Goal: Task Accomplishment & Management: Use online tool/utility

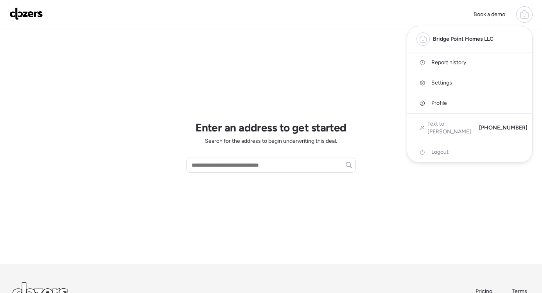
click at [442, 62] on span "Report history" at bounding box center [448, 63] width 35 height 8
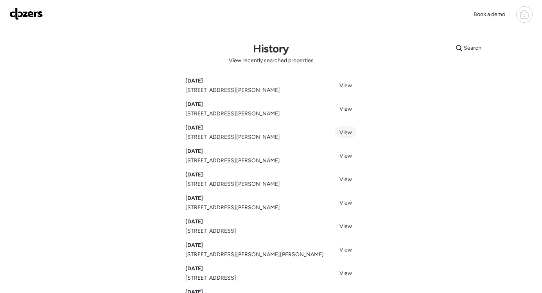
click at [343, 132] on span "View" at bounding box center [345, 132] width 13 height 7
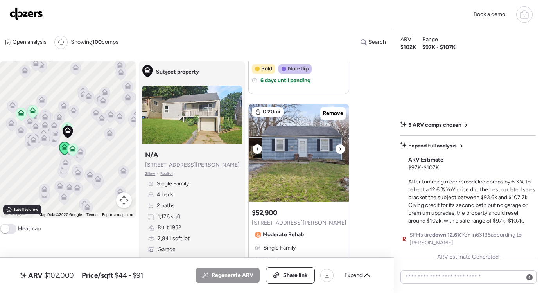
scroll to position [252, 0]
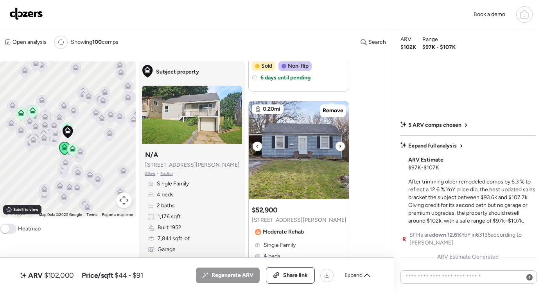
click at [338, 150] on icon at bounding box center [339, 145] width 3 height 9
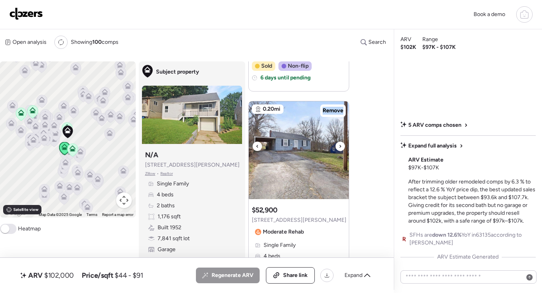
click at [338, 150] on icon at bounding box center [339, 145] width 3 height 9
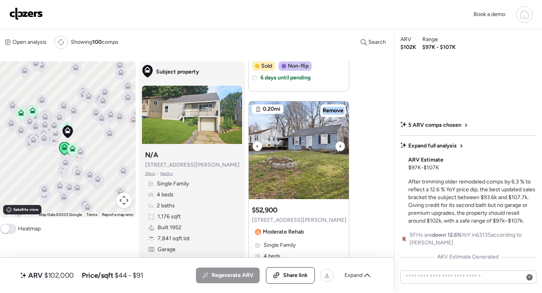
click at [338, 150] on icon at bounding box center [339, 145] width 3 height 9
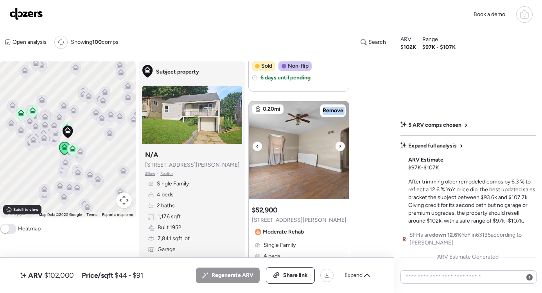
click at [338, 150] on icon at bounding box center [339, 145] width 3 height 9
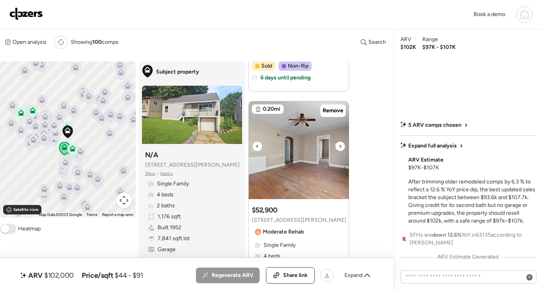
click at [338, 150] on icon at bounding box center [339, 145] width 3 height 9
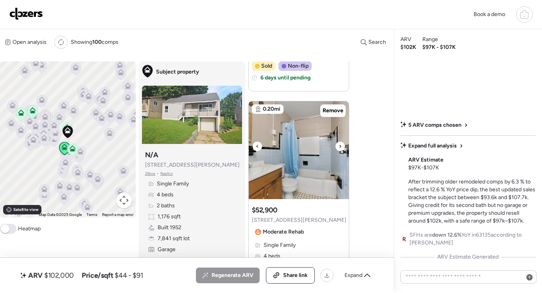
click at [338, 150] on icon at bounding box center [339, 145] width 3 height 9
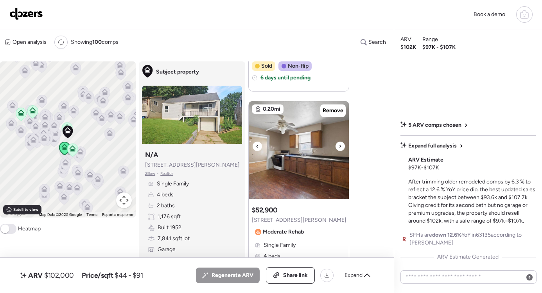
click at [338, 150] on icon at bounding box center [339, 145] width 3 height 9
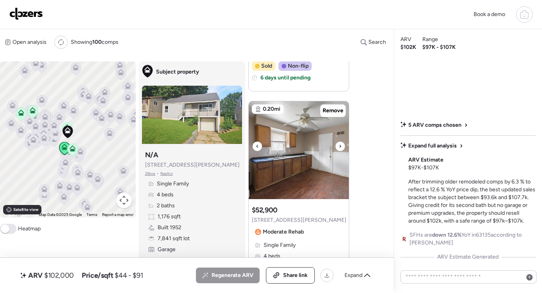
click at [338, 150] on icon at bounding box center [339, 145] width 3 height 9
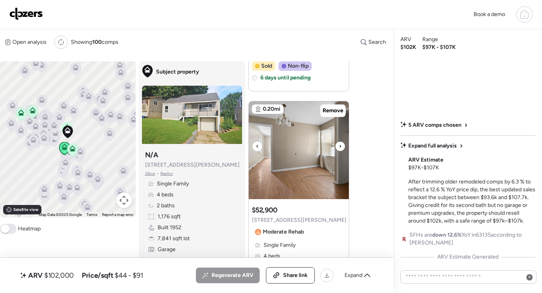
click at [338, 150] on icon at bounding box center [339, 145] width 3 height 9
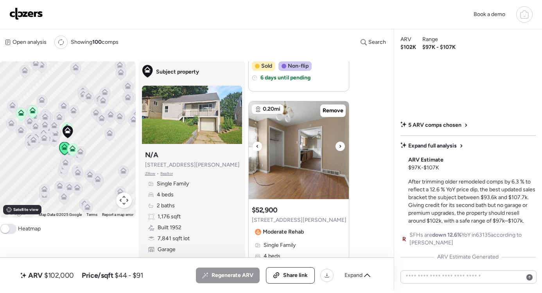
click at [338, 150] on icon at bounding box center [339, 145] width 3 height 9
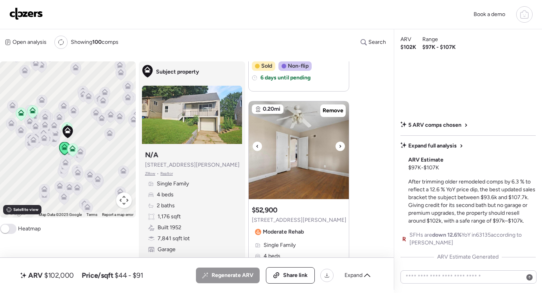
click at [338, 150] on icon at bounding box center [339, 145] width 3 height 9
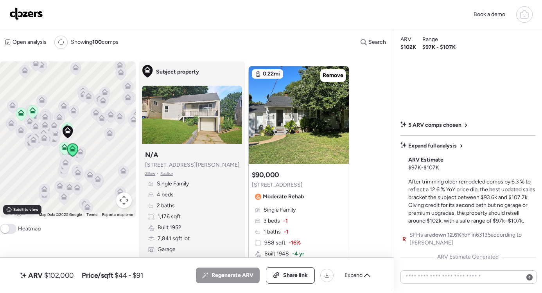
scroll to position [543, 0]
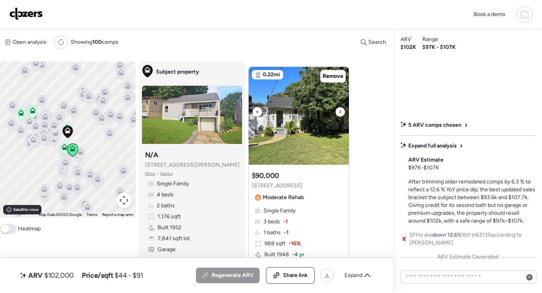
click at [338, 111] on icon at bounding box center [339, 111] width 3 height 9
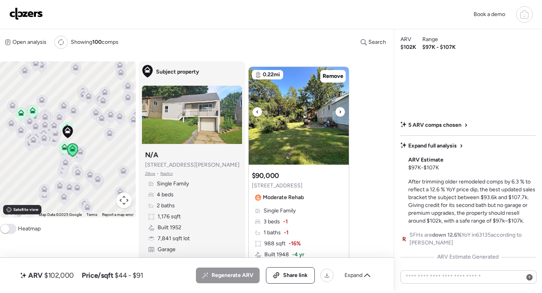
click at [338, 111] on icon at bounding box center [339, 111] width 3 height 9
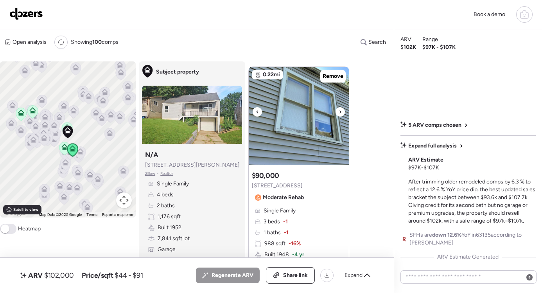
click at [338, 111] on icon at bounding box center [339, 111] width 3 height 9
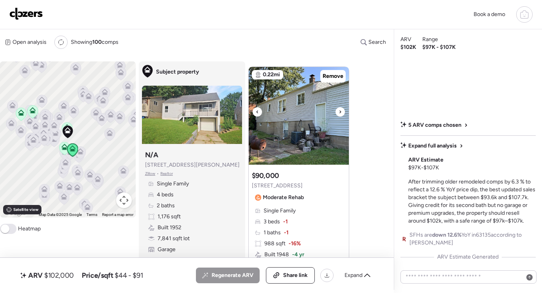
click at [338, 111] on icon at bounding box center [339, 111] width 3 height 9
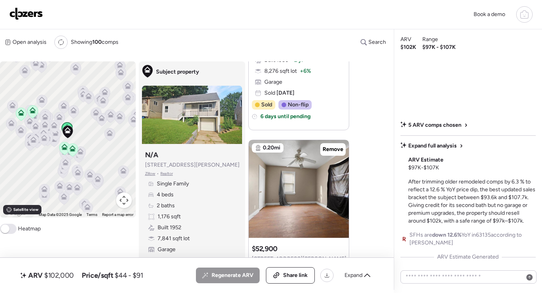
scroll to position [213, 0]
click at [260, 186] on div at bounding box center [257, 185] width 9 height 9
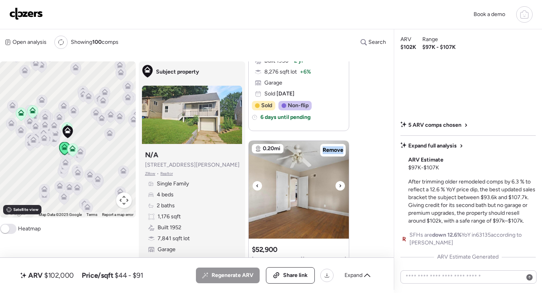
click at [260, 186] on div at bounding box center [257, 185] width 9 height 9
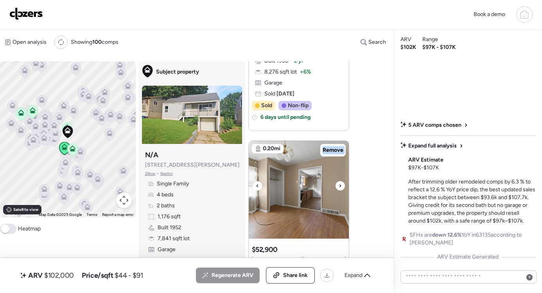
click at [260, 186] on div at bounding box center [257, 185] width 9 height 9
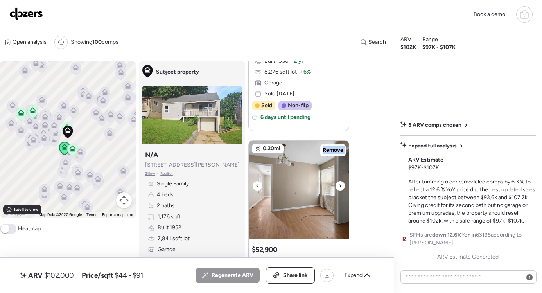
click at [260, 186] on div at bounding box center [257, 185] width 9 height 9
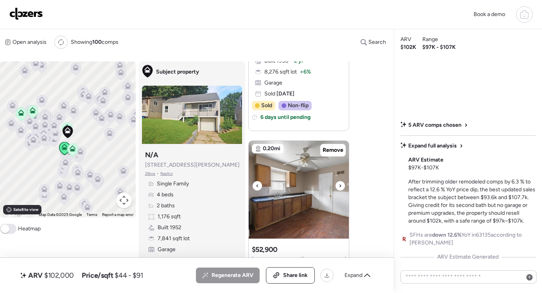
click at [260, 186] on div at bounding box center [257, 185] width 9 height 9
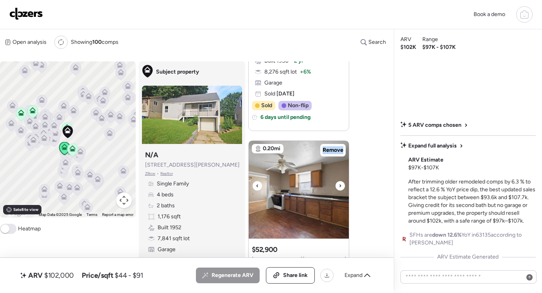
click at [260, 186] on div at bounding box center [257, 185] width 9 height 9
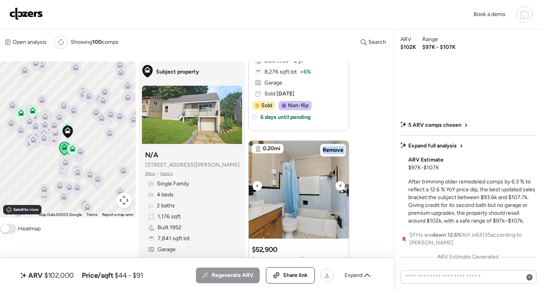
click at [260, 186] on div at bounding box center [257, 185] width 9 height 9
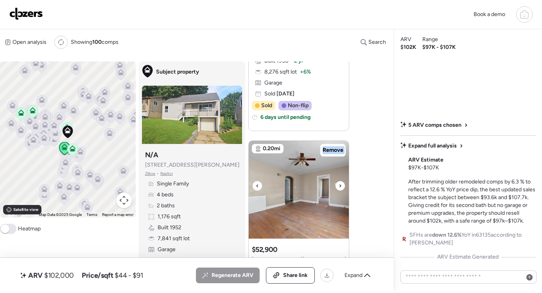
click at [260, 186] on div at bounding box center [257, 185] width 9 height 9
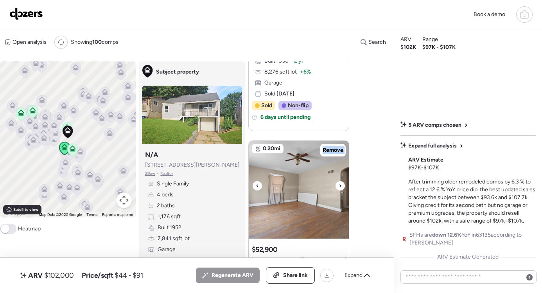
click at [260, 186] on div at bounding box center [257, 185] width 9 height 9
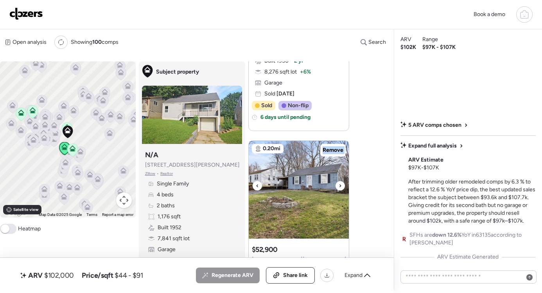
click at [260, 186] on div at bounding box center [257, 185] width 9 height 9
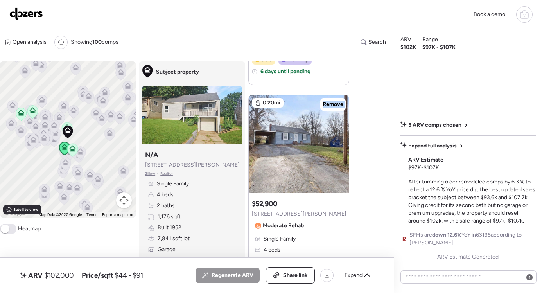
scroll to position [252, 0]
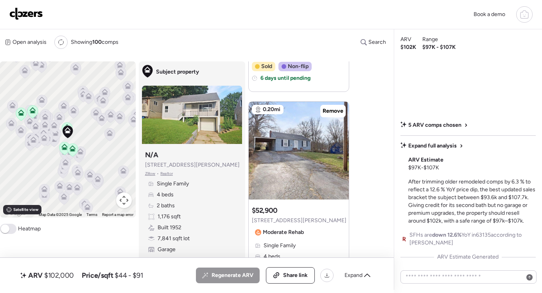
click at [359, 134] on div "Open analysis Re-run report Showing 100 comps Search Comps list Analysis To act…" at bounding box center [195, 159] width 390 height 261
click at [331, 114] on span "Remove" at bounding box center [332, 111] width 21 height 8
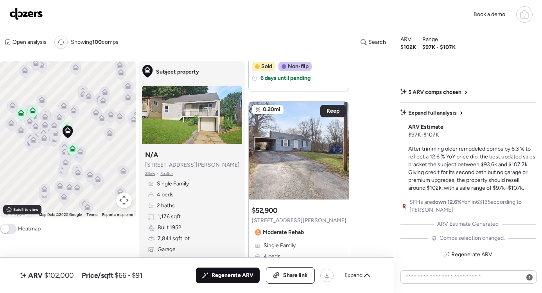
click at [242, 272] on span "Regenerate ARV" at bounding box center [232, 275] width 42 height 8
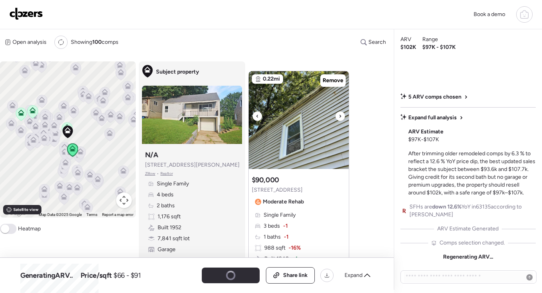
scroll to position [537, 0]
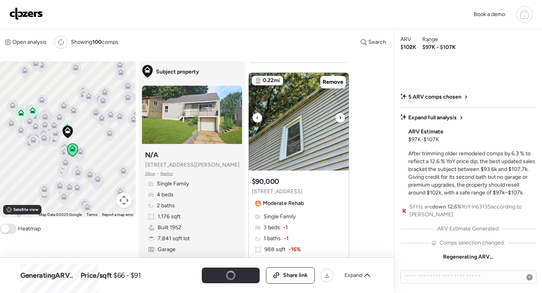
click at [339, 113] on icon at bounding box center [339, 117] width 3 height 9
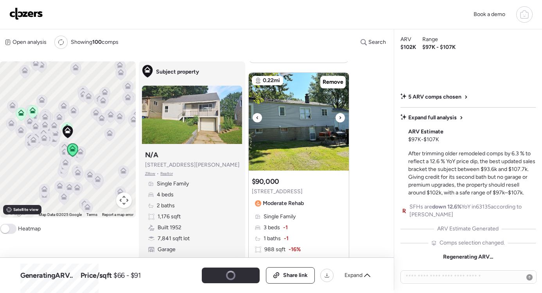
click at [339, 116] on icon at bounding box center [339, 117] width 3 height 9
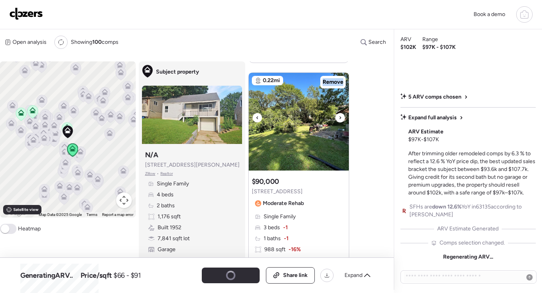
click at [339, 116] on icon at bounding box center [339, 117] width 3 height 9
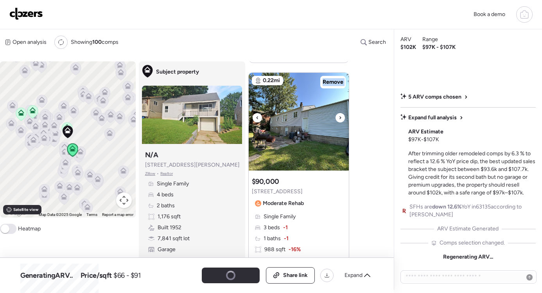
click at [339, 116] on icon at bounding box center [339, 117] width 3 height 9
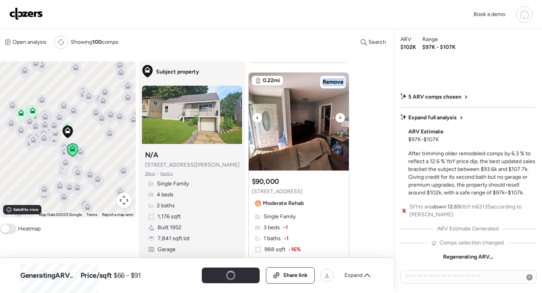
click at [339, 116] on icon at bounding box center [339, 117] width 3 height 9
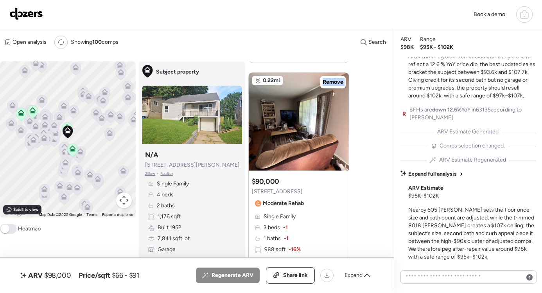
click at [7, 229] on span at bounding box center [5, 228] width 9 height 9
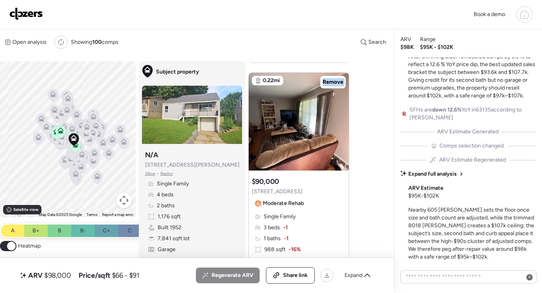
click at [24, 16] on img at bounding box center [26, 13] width 34 height 13
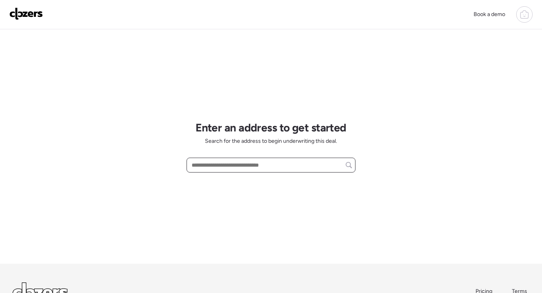
click at [207, 167] on input "text" at bounding box center [271, 164] width 162 height 11
paste input "**********"
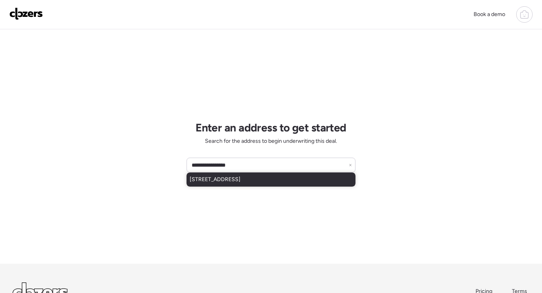
click at [240, 179] on span "9220 Leamont Dr, Saint Louis, MO, 63136" at bounding box center [215, 180] width 51 height 8
type input "**********"
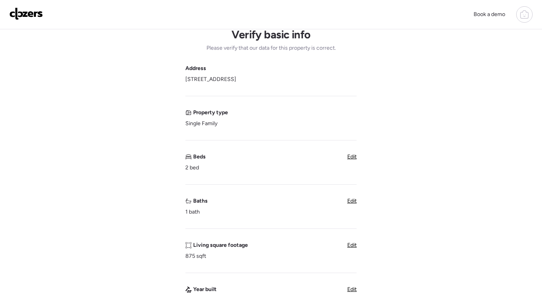
scroll to position [25, 0]
click at [353, 156] on span "Edit" at bounding box center [351, 155] width 9 height 7
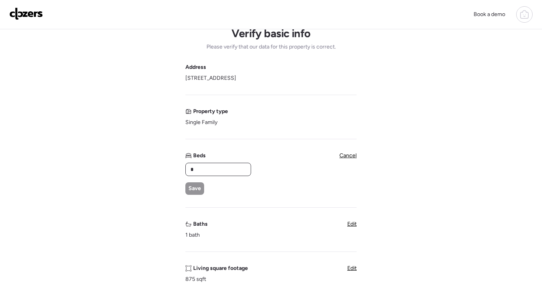
drag, startPoint x: 210, startPoint y: 168, endPoint x: 188, endPoint y: 168, distance: 21.9
click at [188, 168] on div "*" at bounding box center [218, 169] width 66 height 13
type input "*"
click at [195, 189] on span "Save" at bounding box center [194, 188] width 13 height 8
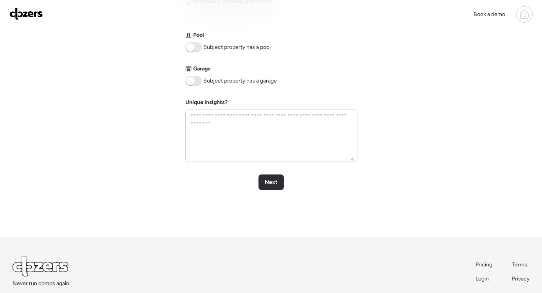
scroll to position [397, 0]
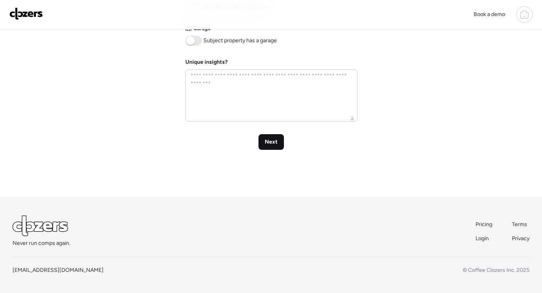
click at [270, 142] on span "Next" at bounding box center [271, 142] width 13 height 8
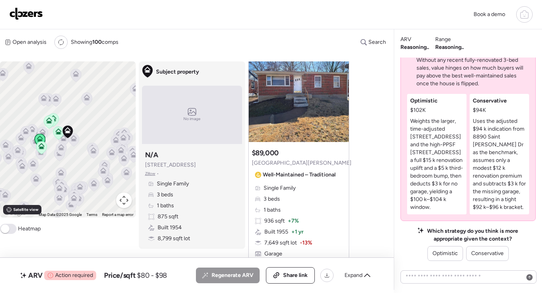
scroll to position [30, 0]
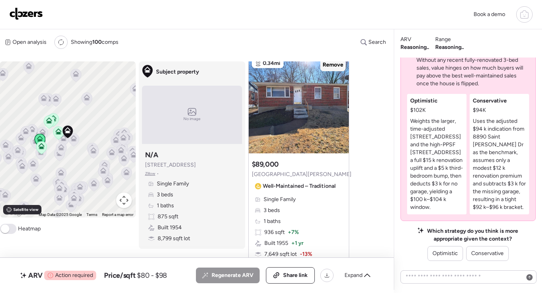
click at [340, 68] on span "Remove" at bounding box center [332, 65] width 21 height 8
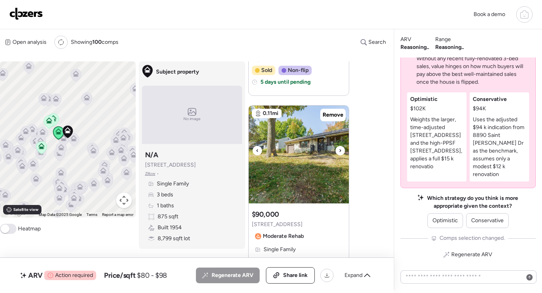
scroll to position [247, 0]
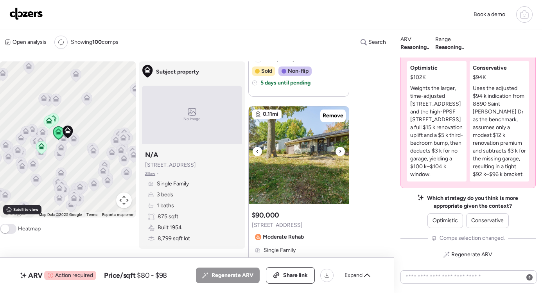
click at [340, 150] on icon at bounding box center [339, 151] width 3 height 9
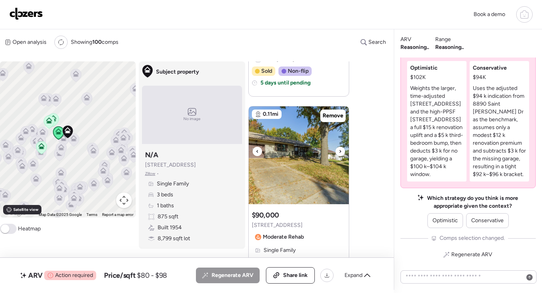
click at [340, 150] on icon at bounding box center [339, 151] width 3 height 9
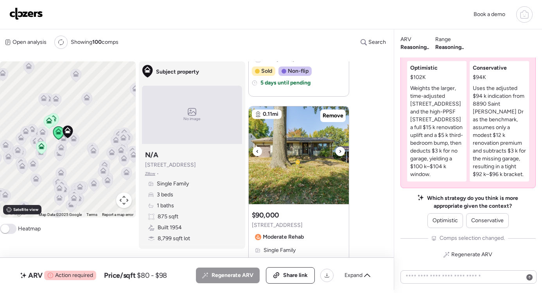
click at [340, 150] on icon at bounding box center [339, 151] width 3 height 9
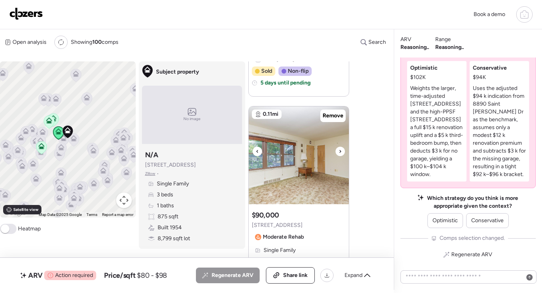
click at [340, 150] on icon at bounding box center [339, 151] width 3 height 9
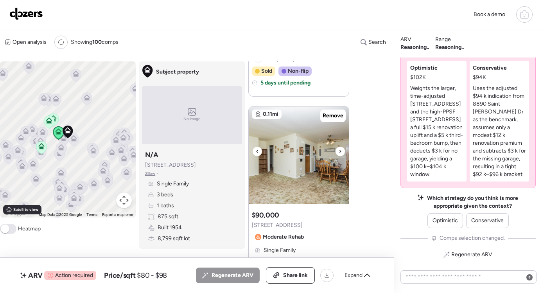
click at [340, 150] on icon at bounding box center [339, 151] width 3 height 9
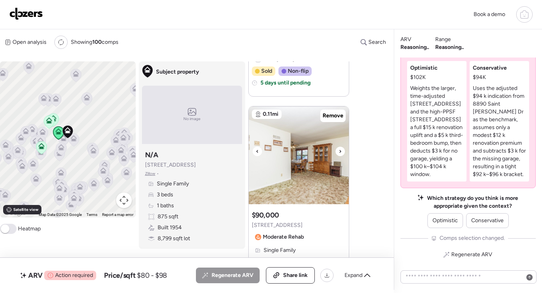
click at [340, 150] on icon at bounding box center [339, 151] width 3 height 9
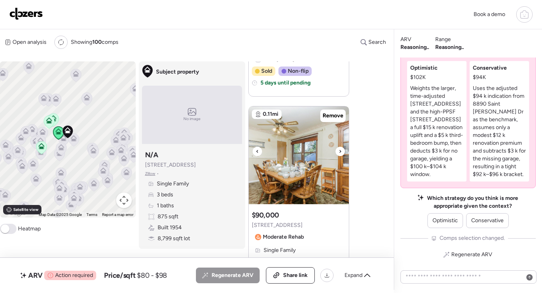
click at [340, 150] on icon at bounding box center [339, 151] width 3 height 9
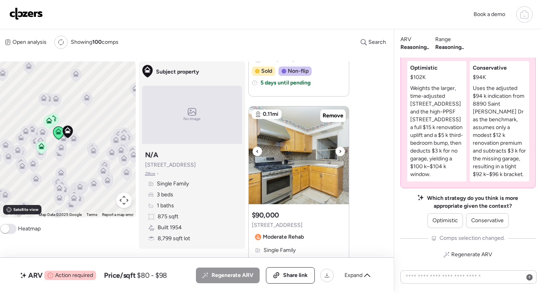
click at [340, 150] on icon at bounding box center [339, 151] width 3 height 9
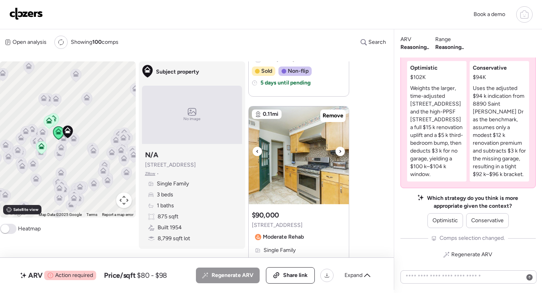
click at [255, 151] on div at bounding box center [257, 151] width 9 height 9
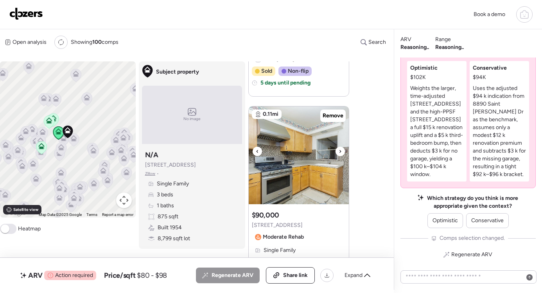
click at [341, 151] on icon at bounding box center [339, 151] width 3 height 9
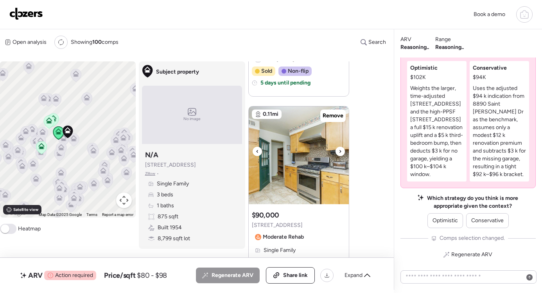
click at [341, 151] on icon at bounding box center [339, 151] width 3 height 9
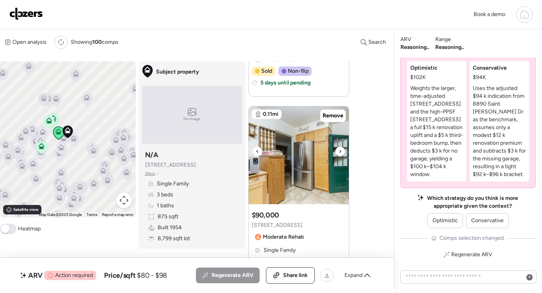
click at [341, 151] on icon at bounding box center [339, 151] width 3 height 9
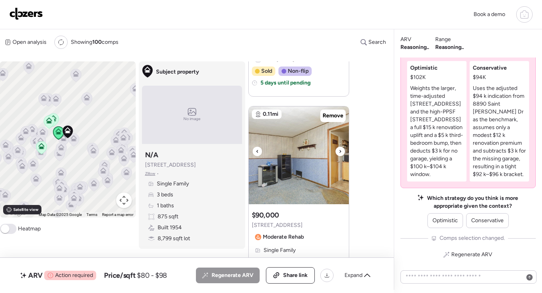
click at [341, 151] on icon at bounding box center [339, 151] width 3 height 9
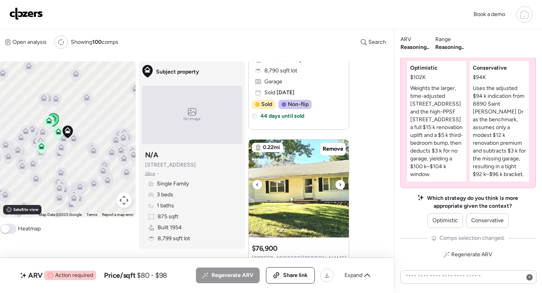
scroll to position [491, 0]
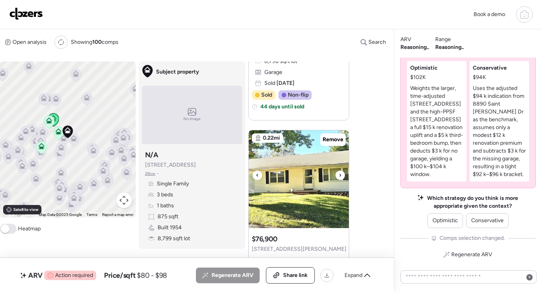
click at [340, 172] on icon at bounding box center [339, 174] width 3 height 9
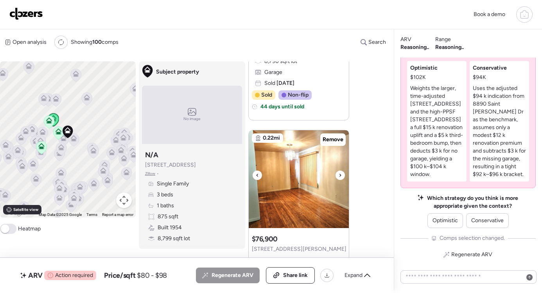
click at [340, 174] on icon at bounding box center [339, 174] width 3 height 9
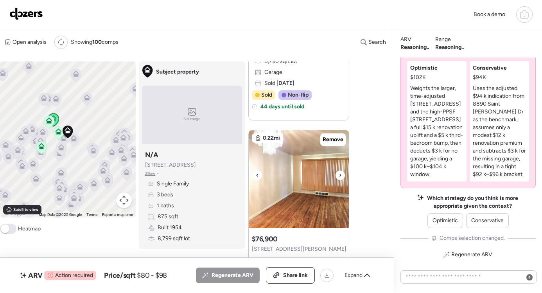
click at [340, 174] on icon at bounding box center [339, 174] width 3 height 9
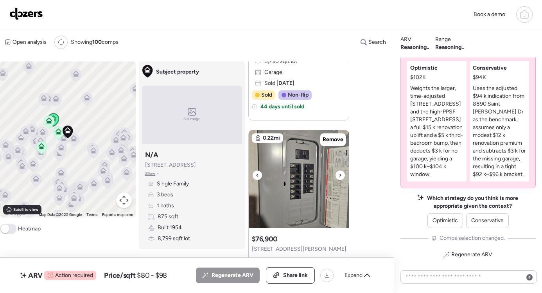
click at [340, 174] on icon at bounding box center [339, 174] width 3 height 9
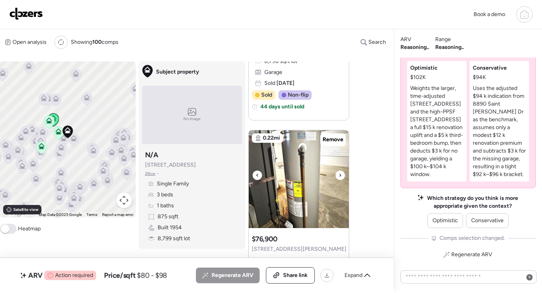
click at [340, 174] on icon at bounding box center [339, 174] width 3 height 9
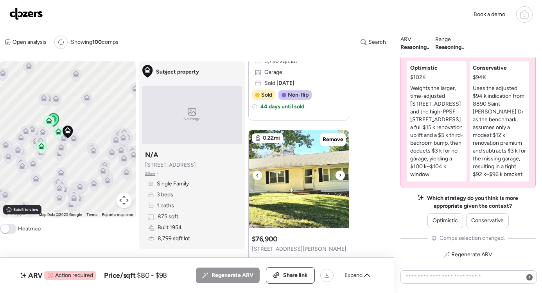
click at [340, 174] on icon at bounding box center [339, 174] width 3 height 9
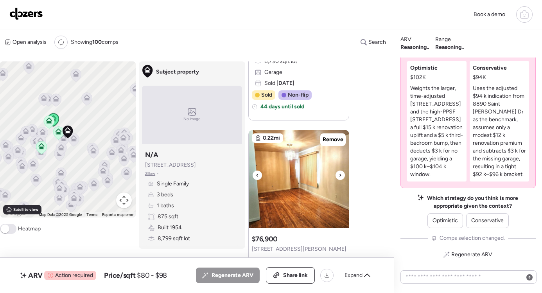
click at [340, 174] on icon at bounding box center [339, 174] width 3 height 9
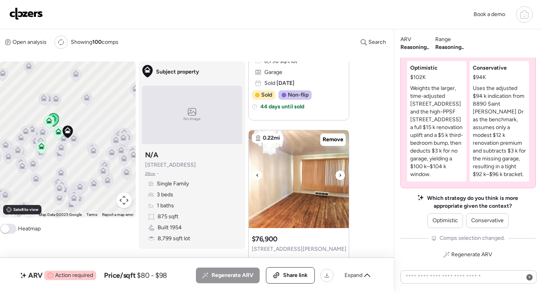
click at [340, 174] on icon at bounding box center [339, 174] width 3 height 9
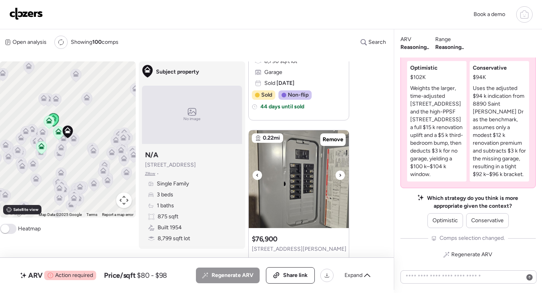
click at [340, 174] on icon at bounding box center [339, 174] width 3 height 9
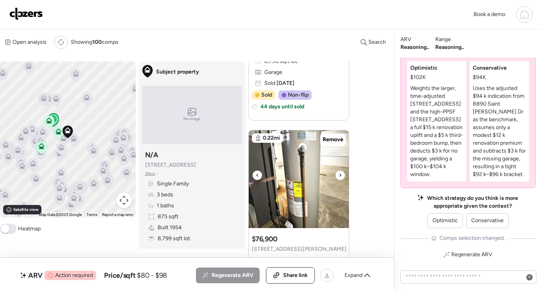
click at [340, 174] on icon at bounding box center [339, 174] width 3 height 9
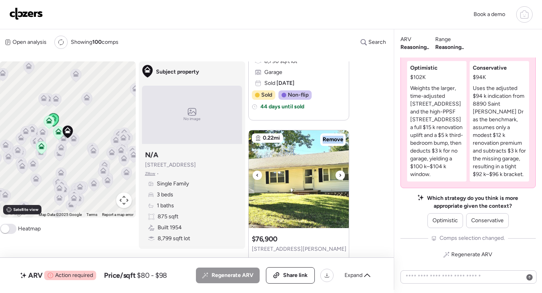
click at [340, 174] on icon at bounding box center [339, 174] width 3 height 9
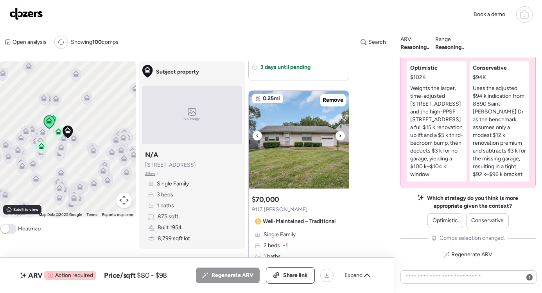
scroll to position [802, 0]
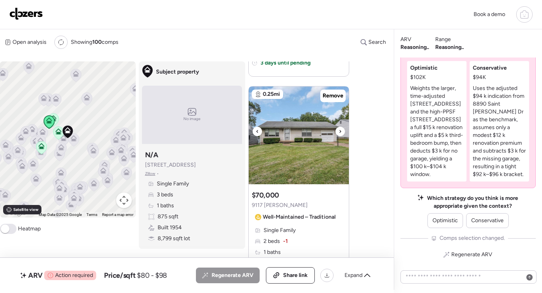
click at [340, 130] on icon at bounding box center [339, 131] width 3 height 9
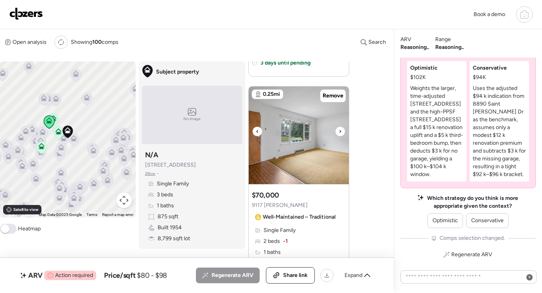
click at [340, 130] on icon at bounding box center [339, 131] width 3 height 9
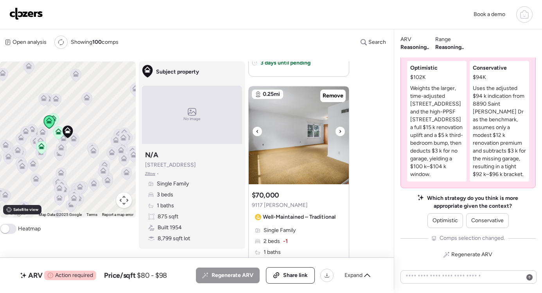
click at [340, 130] on icon at bounding box center [339, 131] width 3 height 9
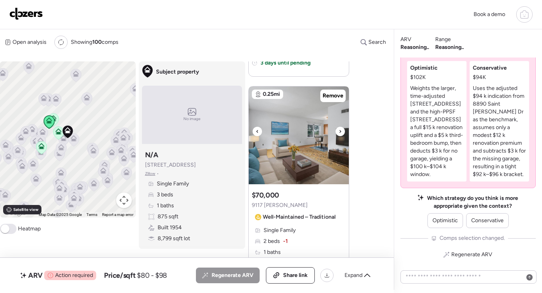
click at [340, 130] on icon at bounding box center [339, 131] width 3 height 9
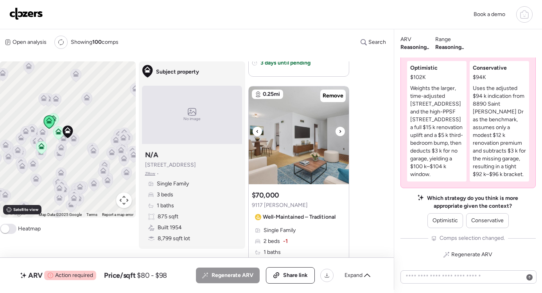
click at [340, 130] on icon at bounding box center [339, 131] width 3 height 9
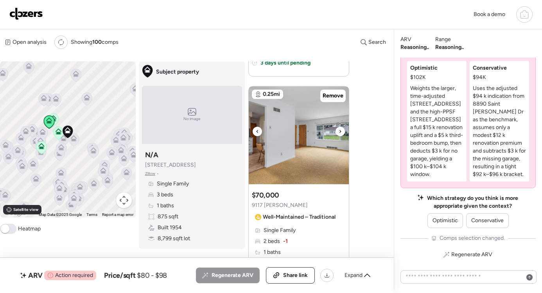
click at [341, 131] on icon at bounding box center [339, 131] width 3 height 9
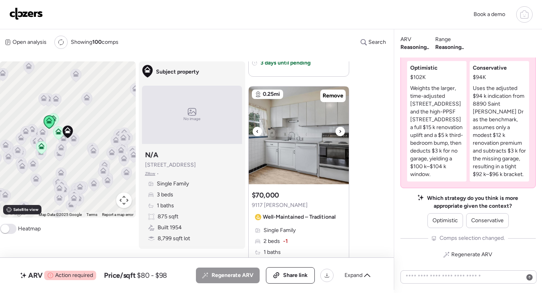
click at [341, 131] on icon at bounding box center [339, 131] width 3 height 9
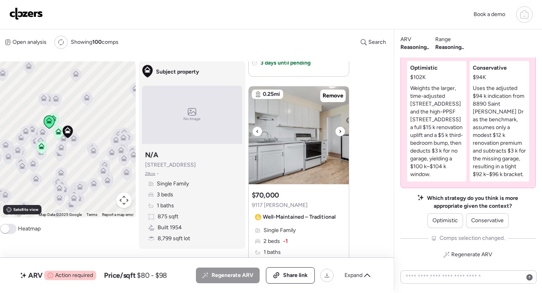
click at [341, 131] on icon at bounding box center [339, 131] width 3 height 9
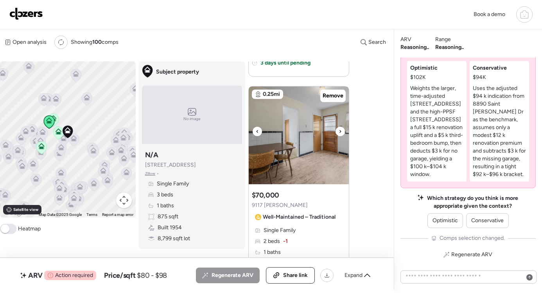
click at [341, 131] on icon at bounding box center [339, 131] width 3 height 9
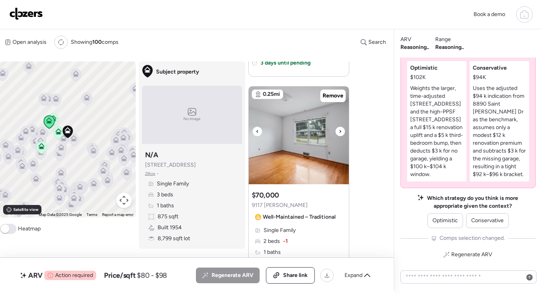
click at [341, 131] on icon at bounding box center [339, 131] width 3 height 9
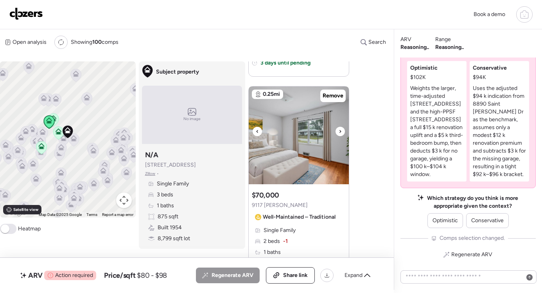
click at [341, 131] on icon at bounding box center [339, 131] width 3 height 9
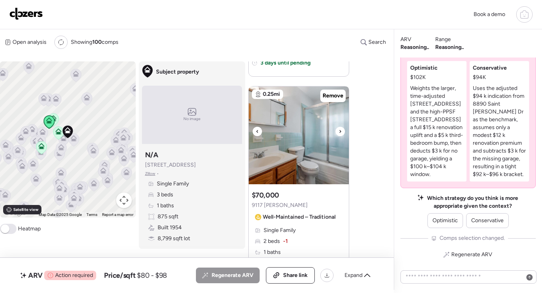
click at [341, 131] on icon at bounding box center [339, 131] width 3 height 9
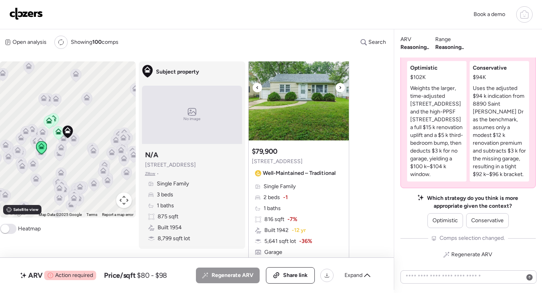
scroll to position [1117, 0]
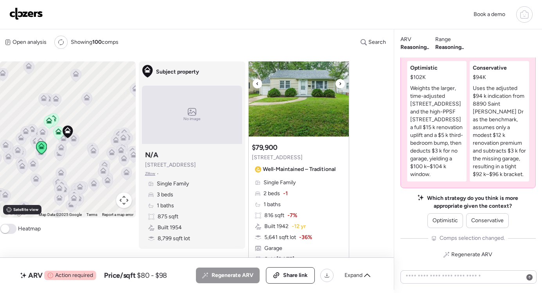
click at [340, 84] on icon at bounding box center [340, 83] width 2 height 3
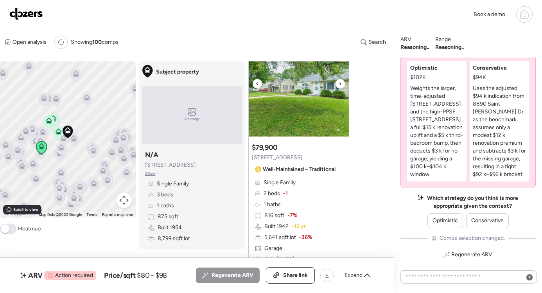
click at [340, 84] on icon at bounding box center [340, 83] width 2 height 3
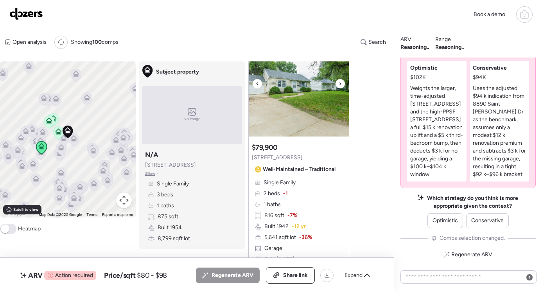
click at [340, 84] on icon at bounding box center [340, 83] width 2 height 3
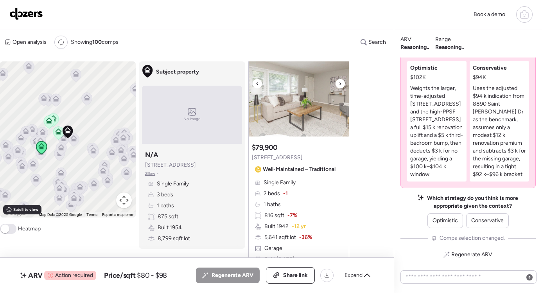
click at [340, 84] on icon at bounding box center [340, 83] width 2 height 3
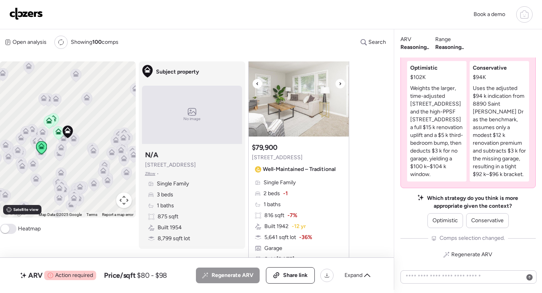
click at [340, 84] on icon at bounding box center [340, 83] width 2 height 3
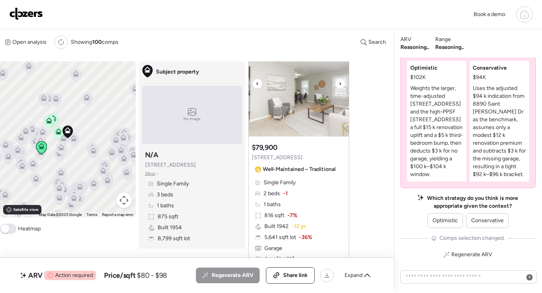
click at [340, 84] on icon at bounding box center [340, 83] width 2 height 3
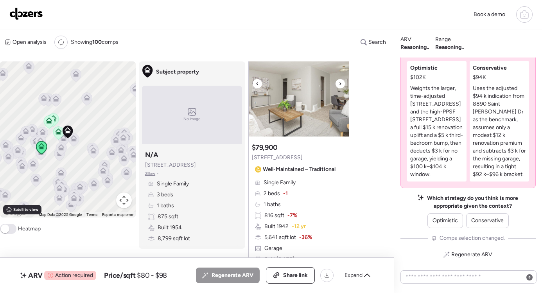
click at [340, 84] on icon at bounding box center [340, 83] width 2 height 3
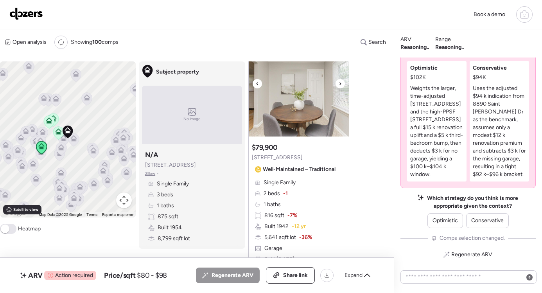
click at [340, 84] on icon at bounding box center [340, 83] width 2 height 3
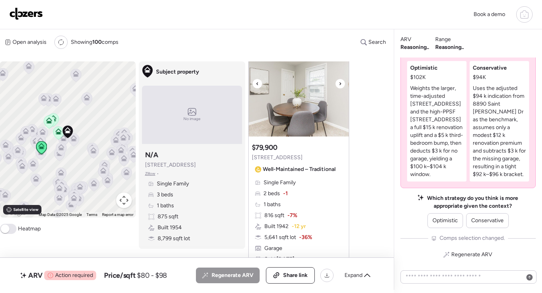
click at [340, 84] on icon at bounding box center [340, 83] width 2 height 3
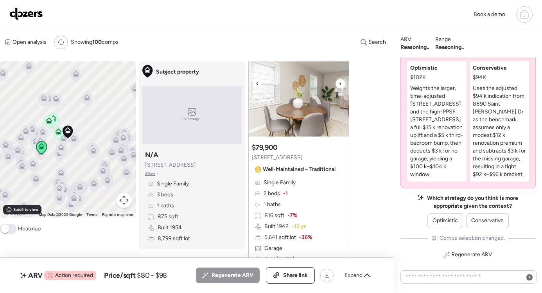
click at [340, 84] on icon at bounding box center [340, 83] width 2 height 3
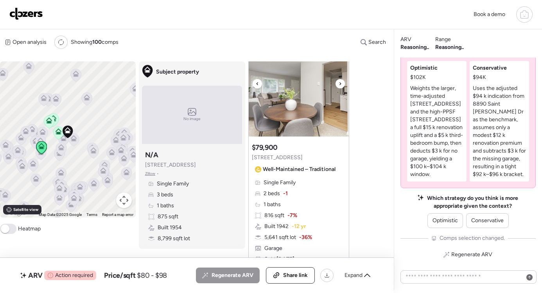
click at [340, 84] on icon at bounding box center [340, 83] width 2 height 3
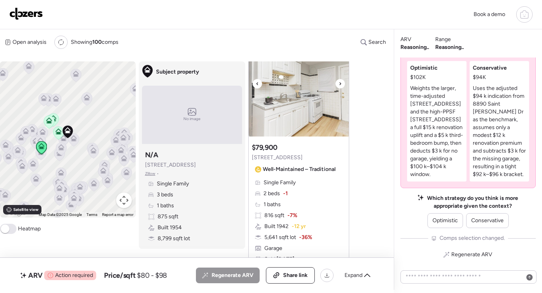
click at [340, 84] on icon at bounding box center [340, 83] width 2 height 3
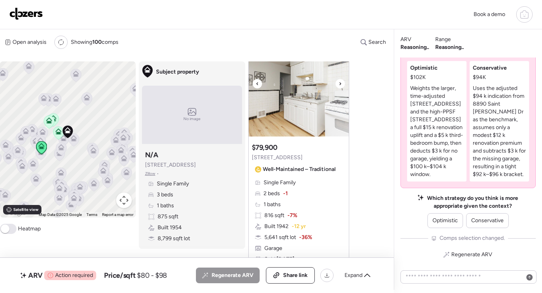
click at [340, 84] on icon at bounding box center [340, 83] width 2 height 3
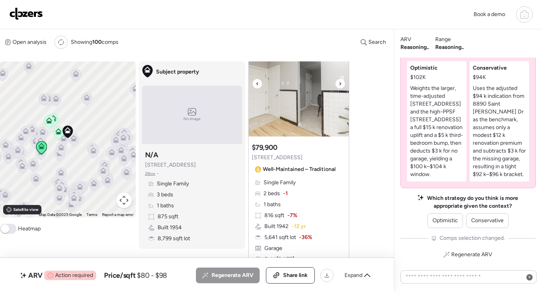
click at [340, 84] on icon at bounding box center [340, 83] width 2 height 3
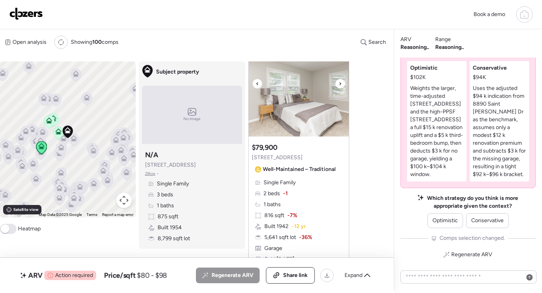
click at [340, 84] on icon at bounding box center [340, 83] width 2 height 3
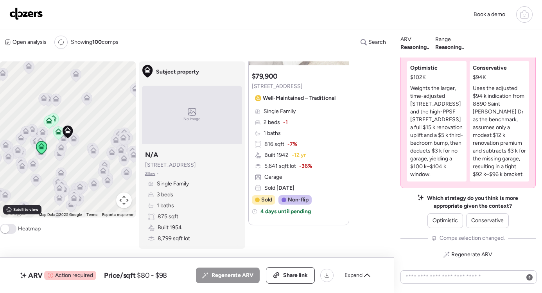
scroll to position [1201, 0]
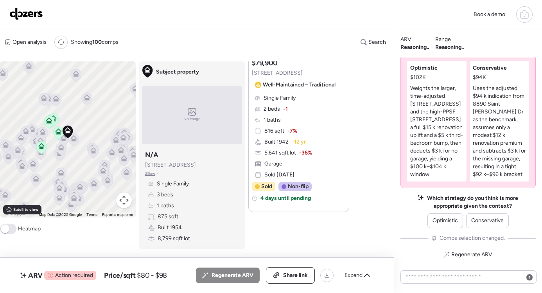
click at [212, 272] on span "Regenerate ARV" at bounding box center [232, 275] width 42 height 8
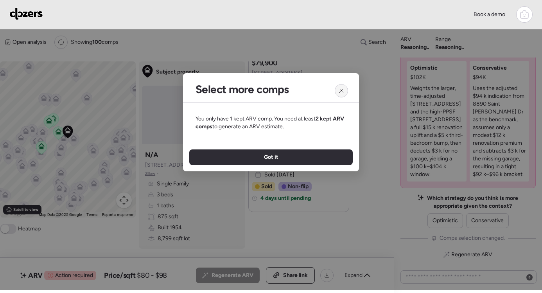
click at [340, 93] on icon at bounding box center [341, 91] width 6 height 6
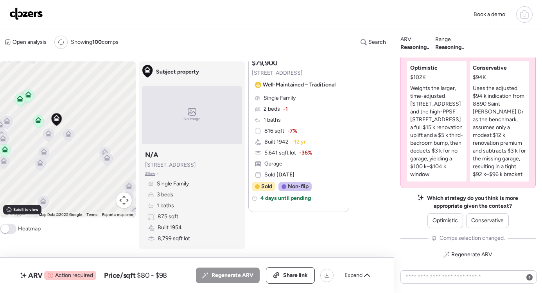
click at [72, 136] on icon at bounding box center [68, 135] width 11 height 13
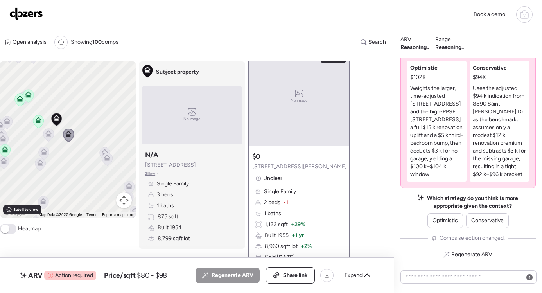
scroll to position [0, 0]
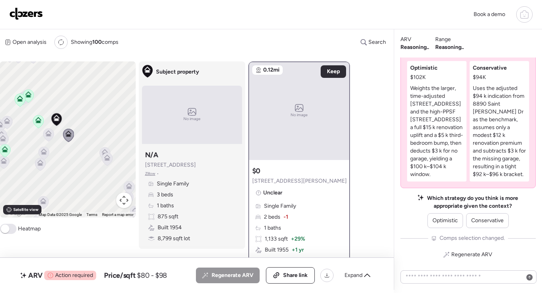
click at [49, 136] on icon at bounding box center [48, 135] width 5 height 2
click at [44, 151] on icon at bounding box center [44, 151] width 6 height 6
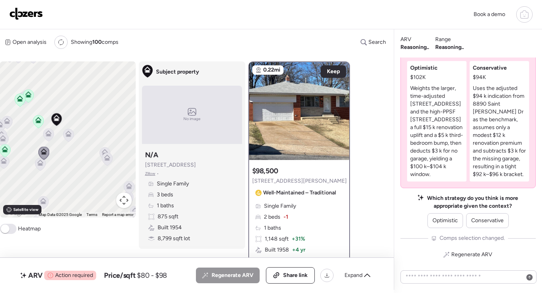
click at [39, 163] on icon at bounding box center [40, 162] width 6 height 6
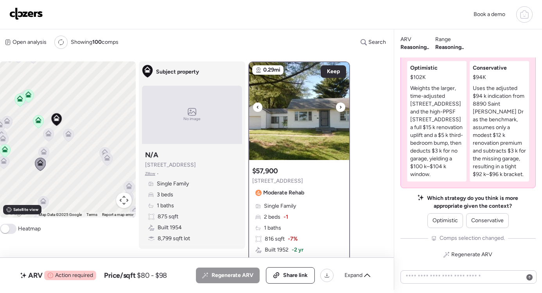
click at [340, 107] on icon at bounding box center [340, 106] width 3 height 9
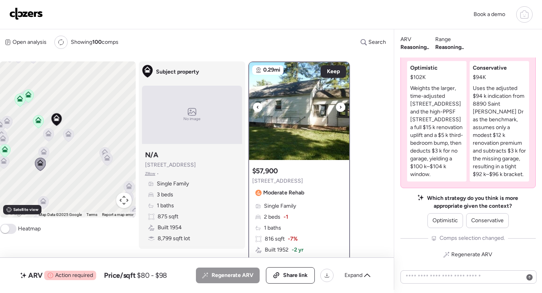
click at [340, 107] on icon at bounding box center [340, 106] width 3 height 9
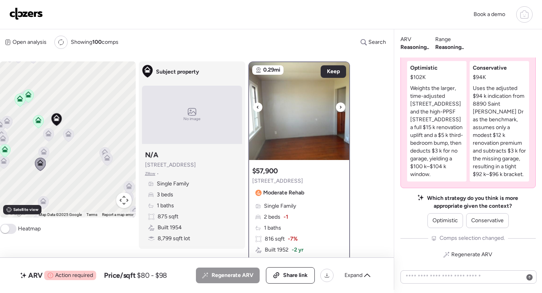
click at [340, 107] on icon at bounding box center [340, 106] width 3 height 9
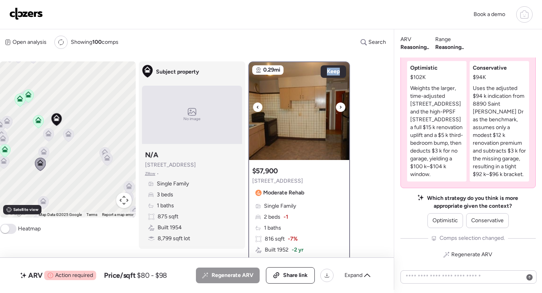
click at [340, 107] on icon at bounding box center [340, 106] width 3 height 9
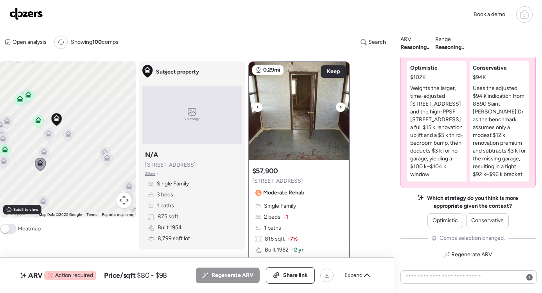
click at [340, 107] on icon at bounding box center [340, 106] width 3 height 9
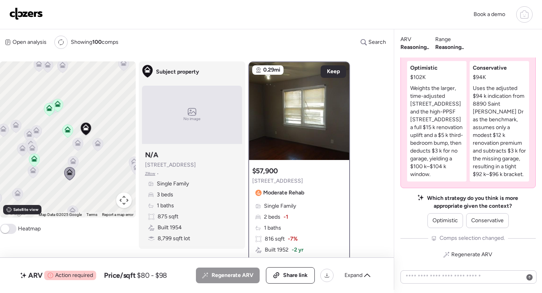
drag, startPoint x: 59, startPoint y: 176, endPoint x: 96, endPoint y: 184, distance: 38.5
click at [96, 184] on div "To activate drag with keyboard, press Alt + Enter. Once in keyboard drag state,…" at bounding box center [68, 139] width 136 height 156
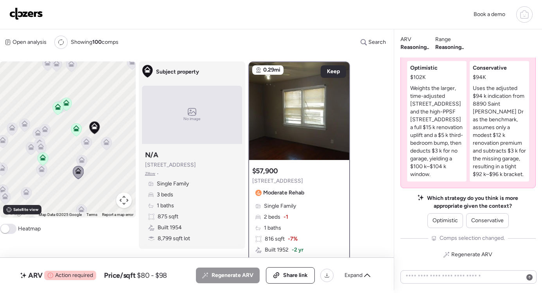
click at [85, 144] on icon at bounding box center [86, 143] width 5 height 2
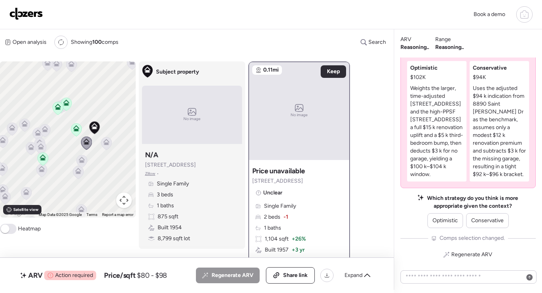
click at [106, 141] on icon at bounding box center [107, 141] width 6 height 4
click at [86, 159] on icon at bounding box center [82, 161] width 11 height 13
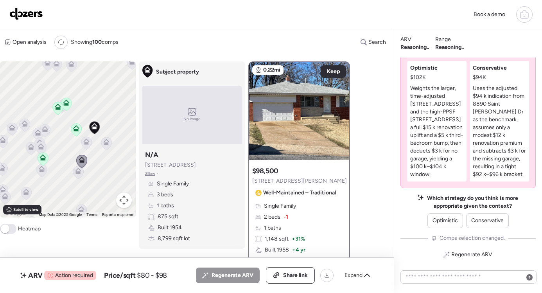
click at [77, 128] on icon at bounding box center [76, 128] width 6 height 6
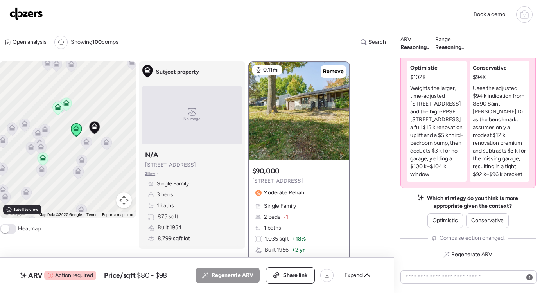
click at [68, 102] on icon at bounding box center [66, 101] width 6 height 4
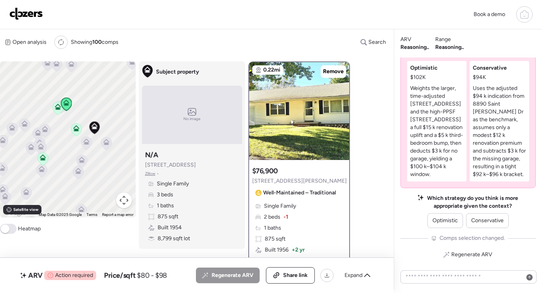
click at [57, 109] on icon at bounding box center [58, 108] width 5 height 2
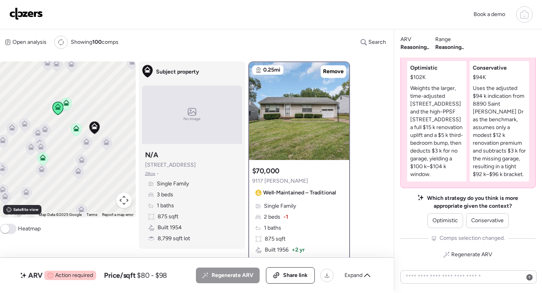
click at [48, 130] on icon at bounding box center [45, 130] width 11 height 13
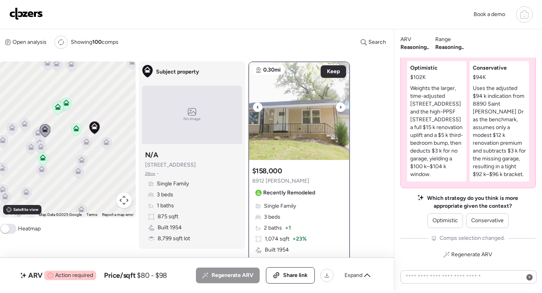
click at [339, 108] on icon at bounding box center [340, 106] width 3 height 9
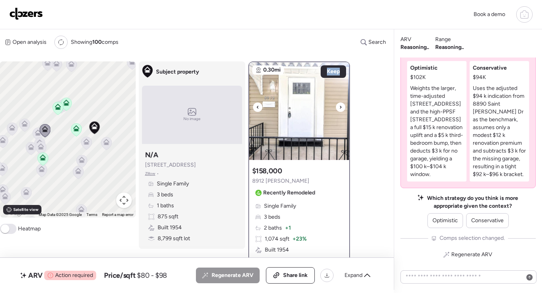
click at [339, 108] on icon at bounding box center [340, 106] width 3 height 9
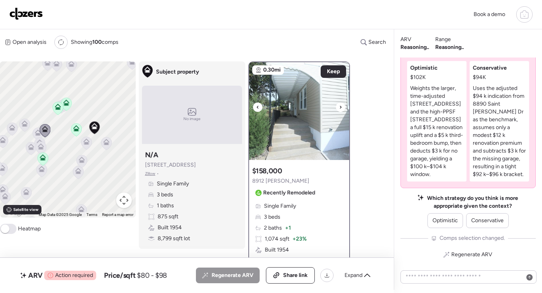
click at [339, 108] on icon at bounding box center [340, 106] width 3 height 9
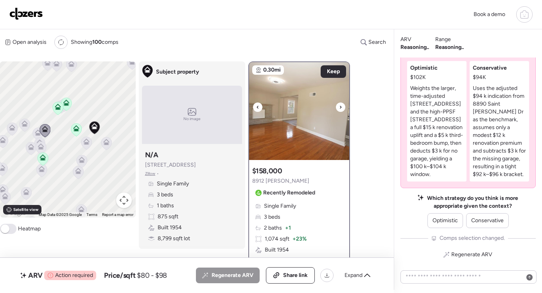
click at [339, 108] on icon at bounding box center [340, 106] width 3 height 9
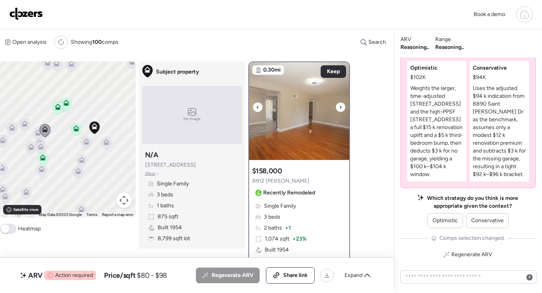
click at [339, 108] on icon at bounding box center [340, 106] width 3 height 9
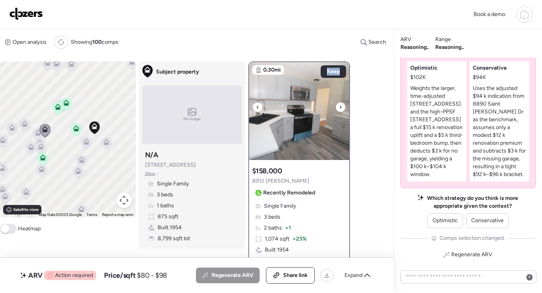
click at [339, 108] on icon at bounding box center [340, 106] width 3 height 9
